Goal: Transaction & Acquisition: Purchase product/service

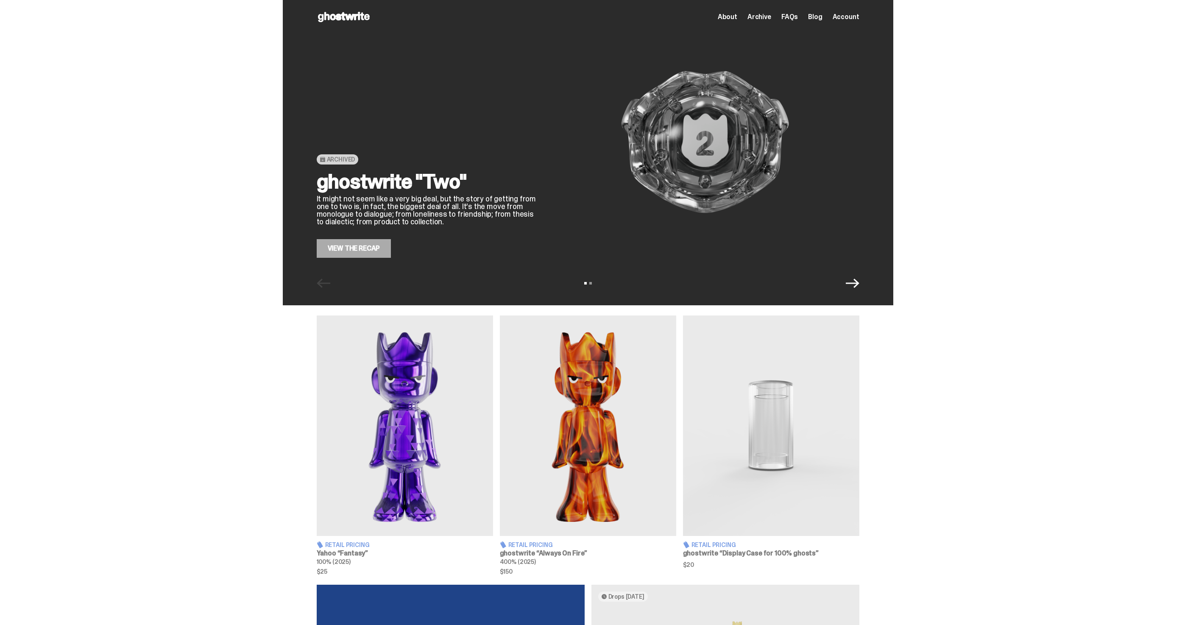
click at [859, 291] on div "Archived ghostwrite "Two" It might not seem like a very big deal, but the story…" at bounding box center [588, 152] width 610 height 305
click at [858, 282] on icon "Next" at bounding box center [853, 283] width 14 height 14
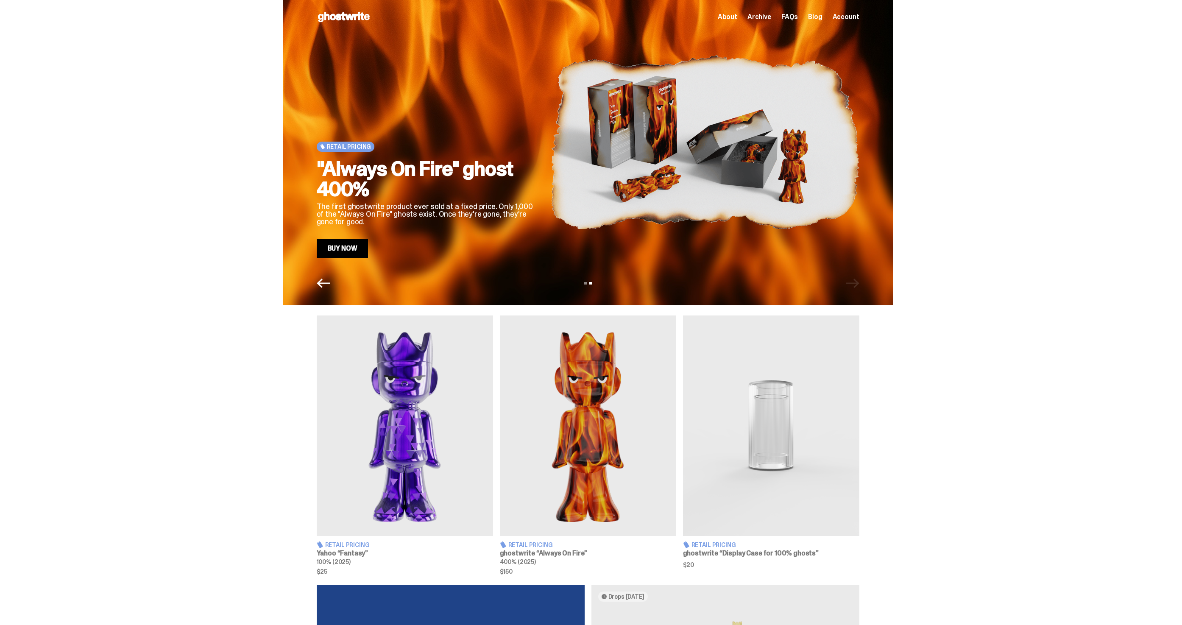
click at [329, 286] on icon "Previous" at bounding box center [324, 283] width 14 height 14
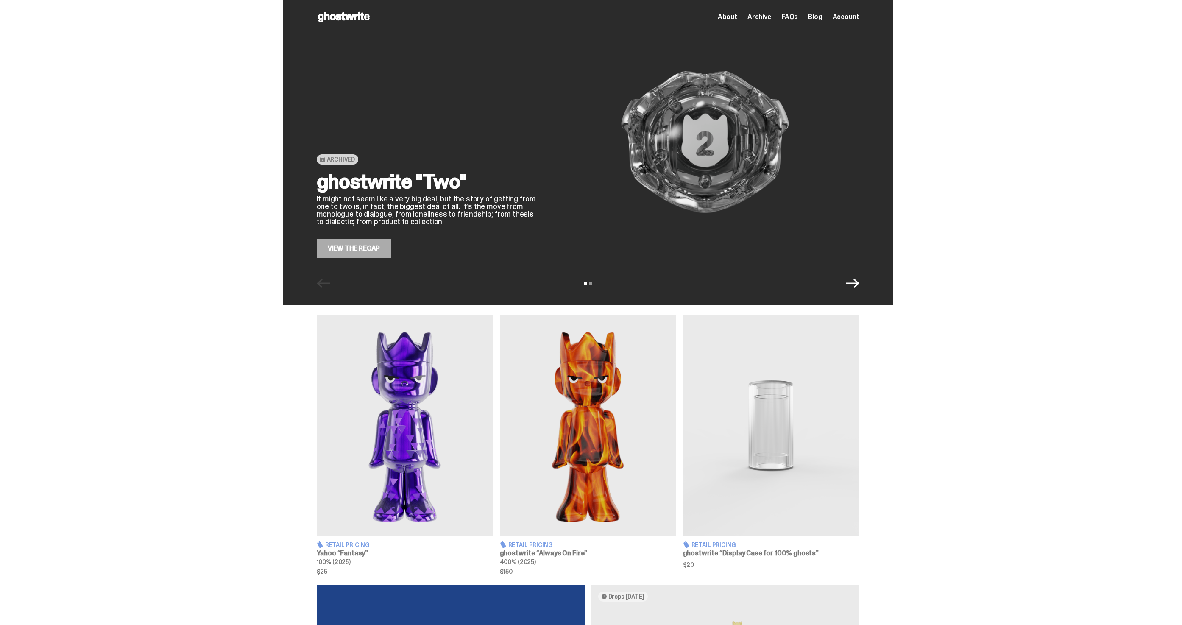
click at [857, 292] on div "Archived ghostwrite "Two" It might not seem like a very big deal, but the story…" at bounding box center [588, 152] width 610 height 305
click at [854, 277] on icon "Next" at bounding box center [853, 283] width 14 height 14
click at [858, 284] on icon "Next" at bounding box center [853, 283] width 14 height 14
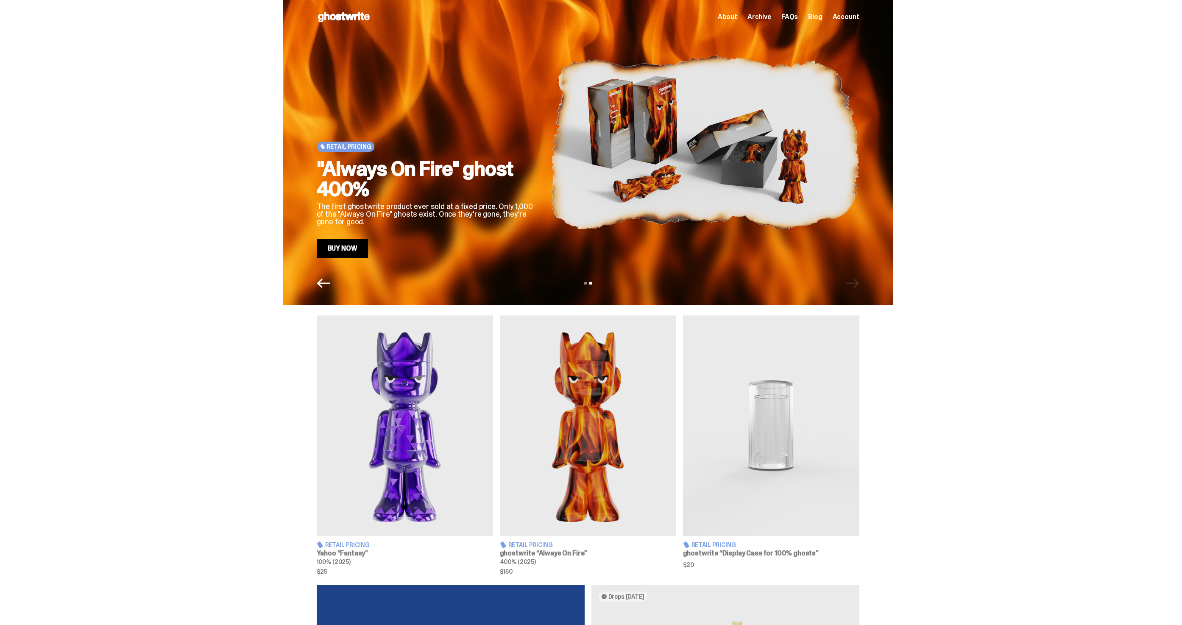
click at [562, 181] on img at bounding box center [705, 141] width 309 height 231
click at [357, 249] on link "Buy Now" at bounding box center [343, 248] width 52 height 19
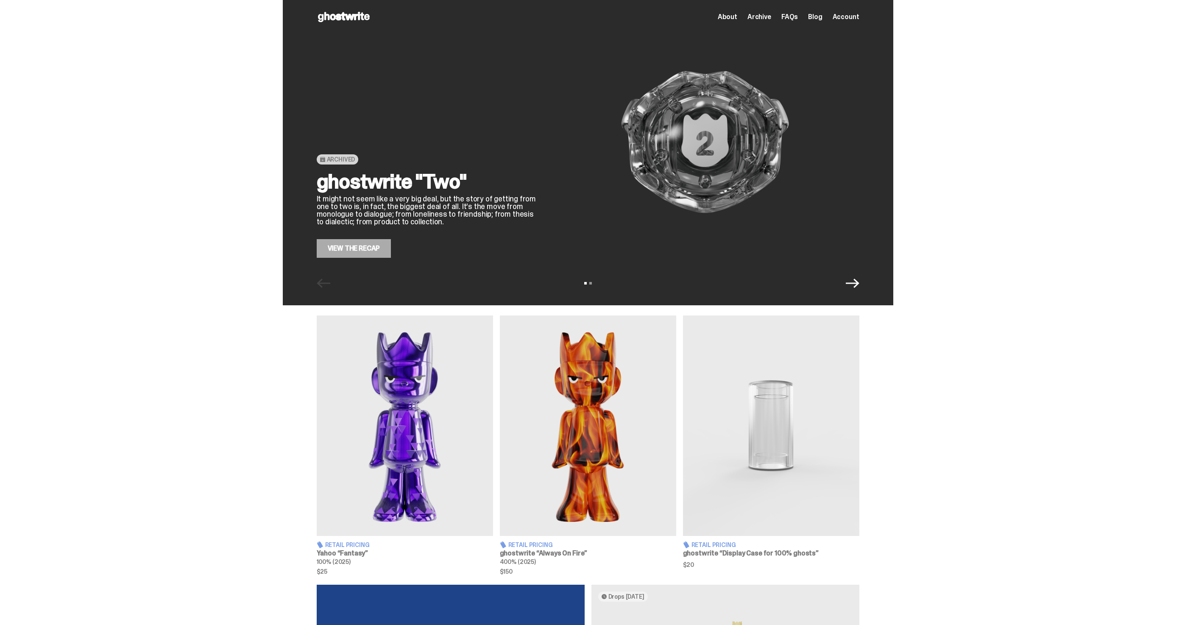
click at [444, 463] on img at bounding box center [405, 425] width 176 height 220
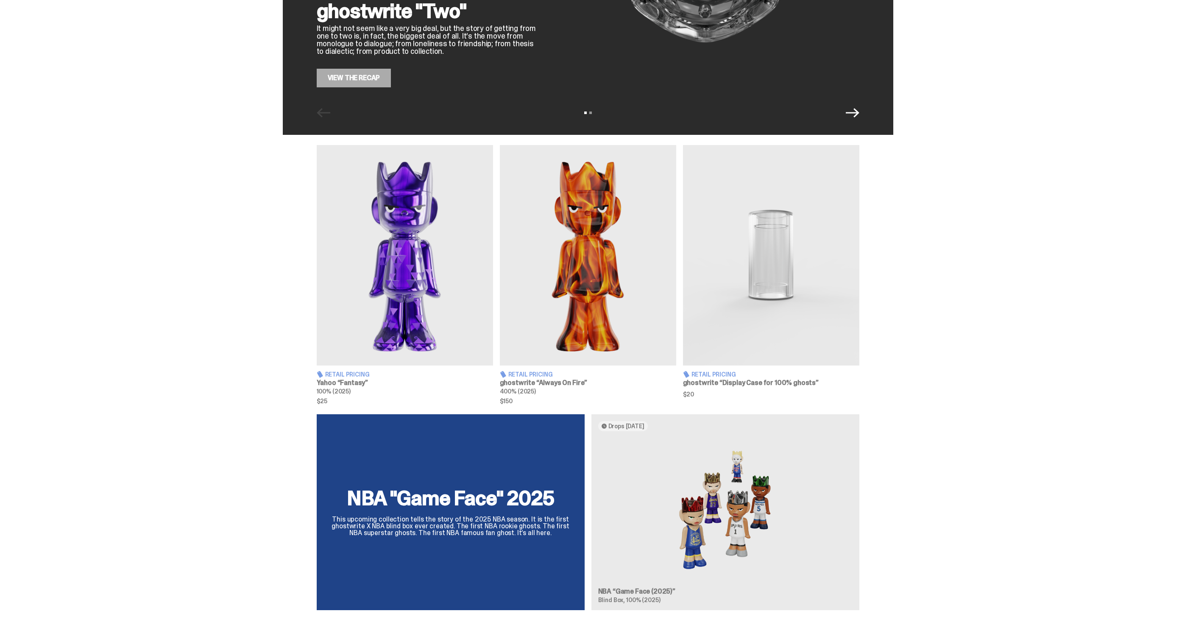
scroll to position [189, 0]
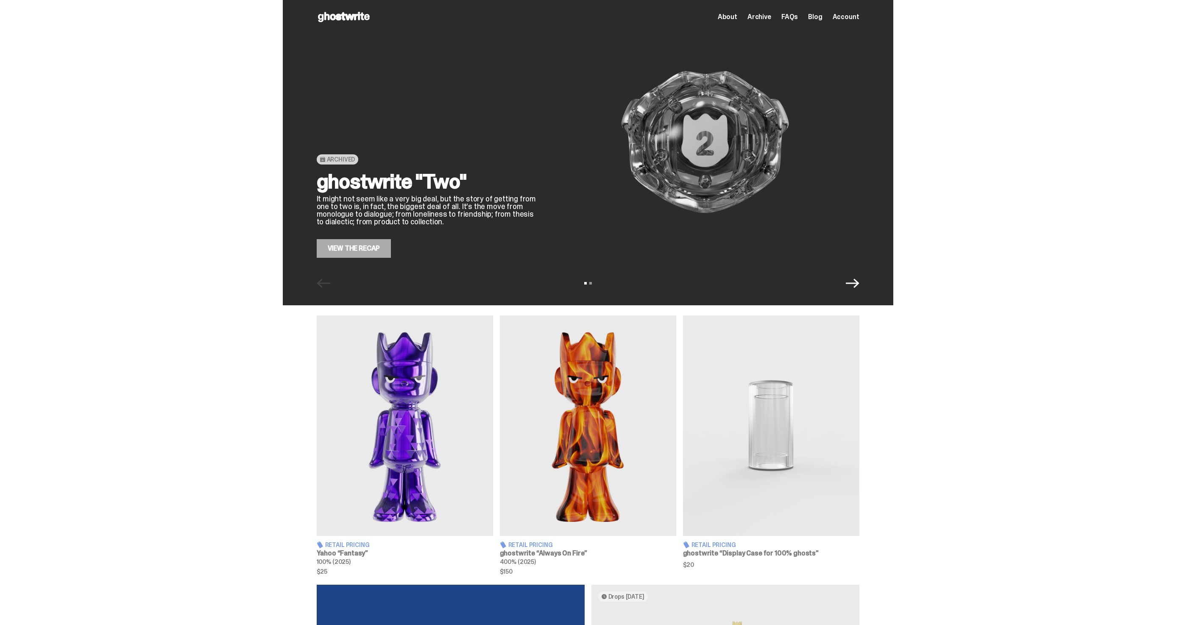
click at [856, 288] on icon "Next" at bounding box center [853, 283] width 14 height 14
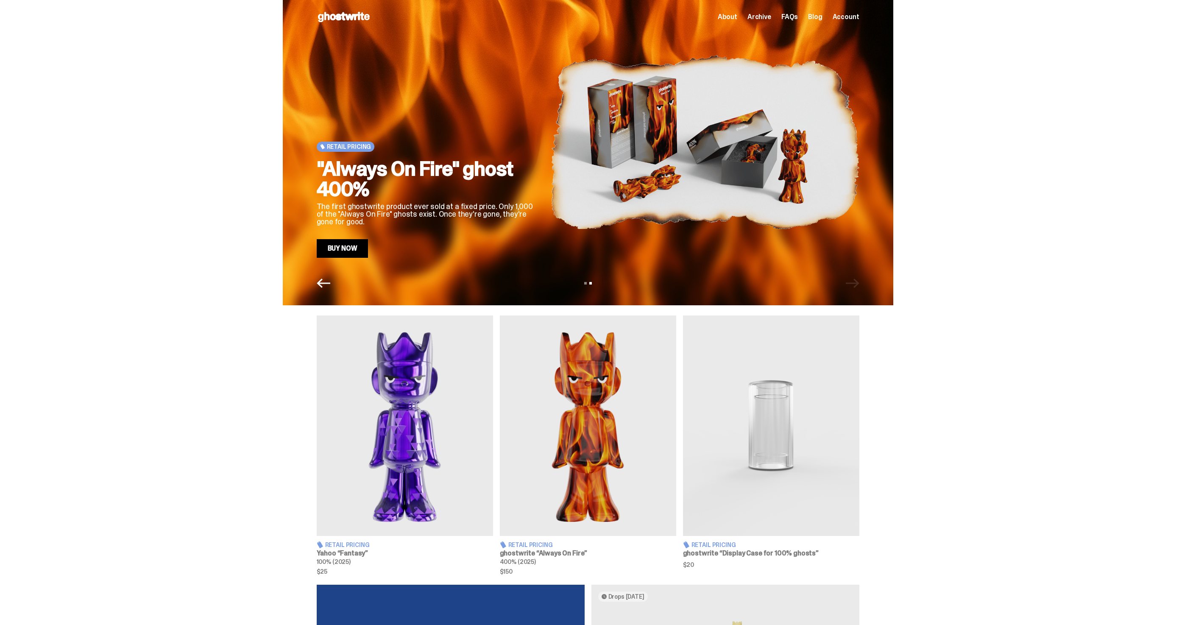
click at [315, 283] on div "View slide 1 View slide 2" at bounding box center [588, 283] width 610 height 14
click at [319, 282] on div "View slide 1 View slide 2" at bounding box center [588, 283] width 610 height 14
click at [729, 17] on span "About" at bounding box center [728, 17] width 20 height 7
